Goal: Information Seeking & Learning: Learn about a topic

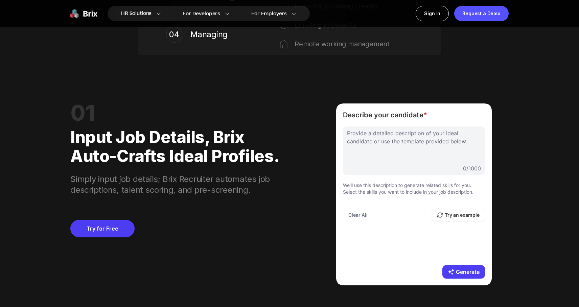
scroll to position [554, 0]
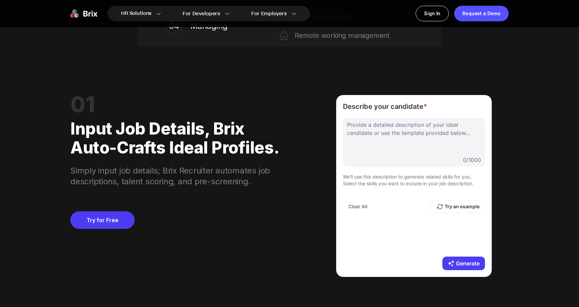
click at [368, 127] on div at bounding box center [414, 138] width 134 height 34
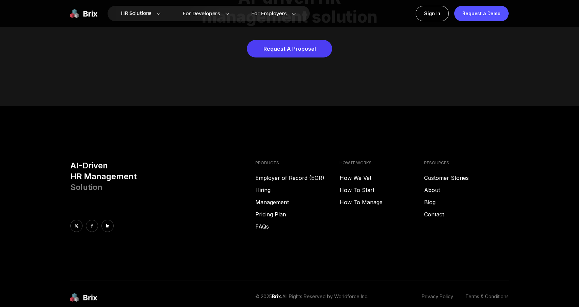
scroll to position [3433, 0]
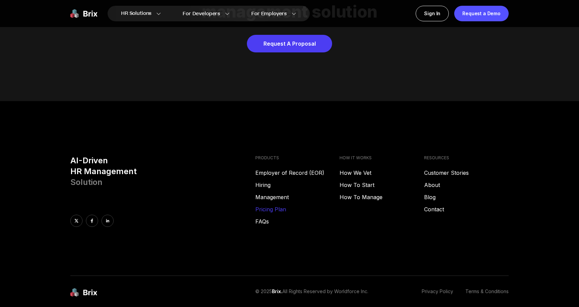
click at [264, 205] on link "Pricing Plan" at bounding box center [297, 209] width 85 height 8
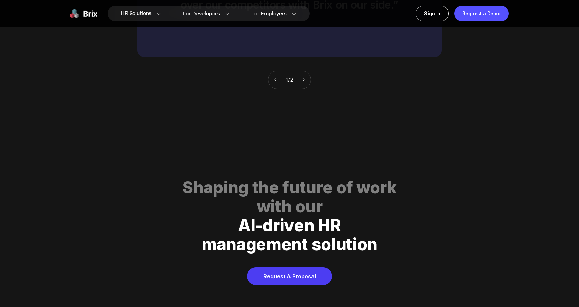
scroll to position [3455, 0]
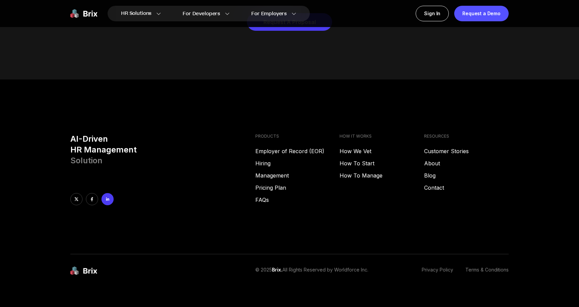
click at [104, 193] on link at bounding box center [107, 199] width 12 height 12
click at [431, 159] on link "About" at bounding box center [466, 163] width 85 height 8
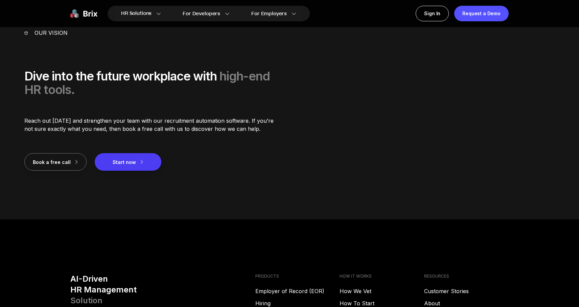
scroll to position [873, 0]
